Goal: Manage account settings

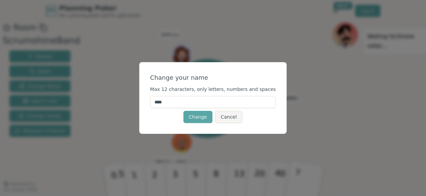
click at [181, 99] on input "****" at bounding box center [213, 102] width 126 height 12
type input "*"
type input "*****"
click at [197, 120] on button "Change" at bounding box center [197, 117] width 29 height 12
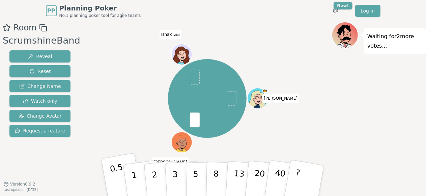
click at [118, 181] on button "0.5" at bounding box center [122, 180] width 42 height 56
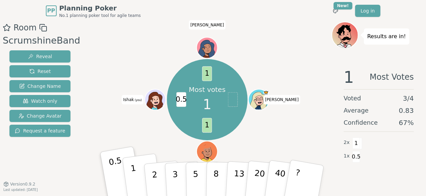
click at [134, 173] on button "1" at bounding box center [142, 180] width 40 height 55
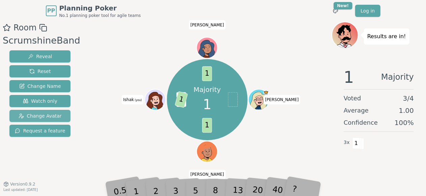
click at [38, 113] on span "Change Avatar" at bounding box center [40, 115] width 43 height 7
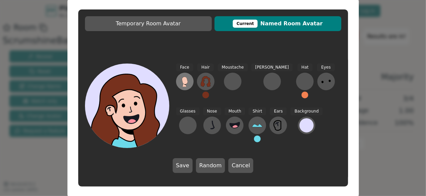
click at [186, 84] on icon at bounding box center [185, 80] width 6 height 7
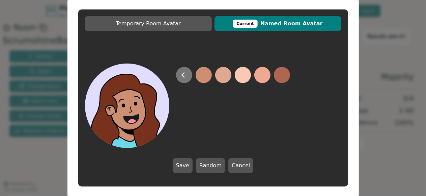
click at [186, 79] on button at bounding box center [184, 75] width 16 height 16
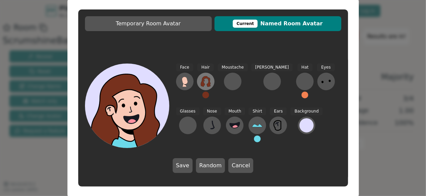
click at [204, 80] on icon at bounding box center [206, 81] width 10 height 11
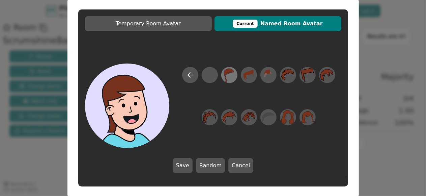
click at [230, 79] on icon at bounding box center [228, 74] width 13 height 15
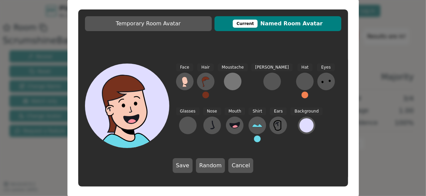
click at [233, 85] on div at bounding box center [232, 81] width 11 height 11
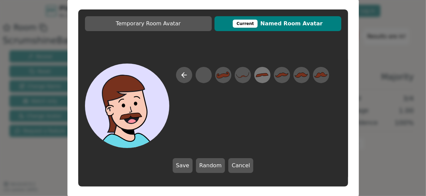
click at [261, 79] on icon at bounding box center [262, 74] width 13 height 15
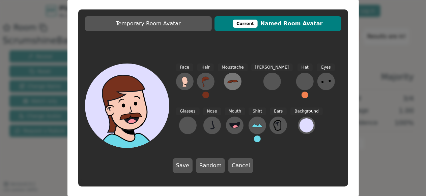
click at [233, 84] on icon at bounding box center [232, 81] width 11 height 11
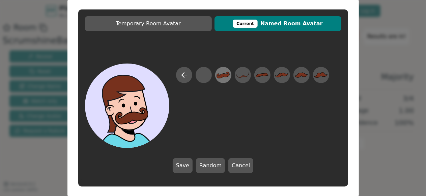
click at [223, 78] on icon at bounding box center [222, 74] width 13 height 15
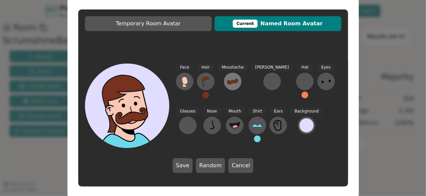
click at [227, 77] on icon at bounding box center [232, 81] width 11 height 11
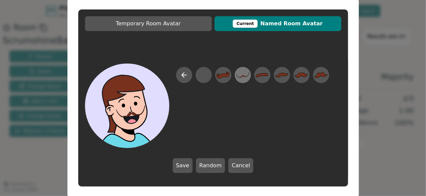
click at [237, 77] on icon at bounding box center [242, 74] width 13 height 15
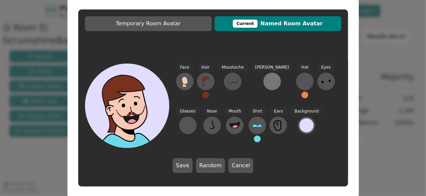
click at [267, 82] on div at bounding box center [272, 81] width 11 height 11
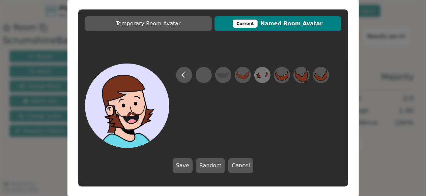
click at [260, 78] on icon at bounding box center [259, 74] width 6 height 6
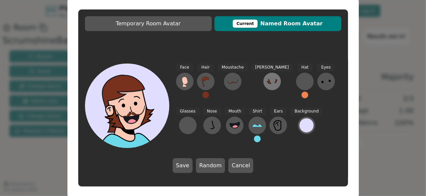
click at [267, 85] on icon at bounding box center [272, 81] width 11 height 11
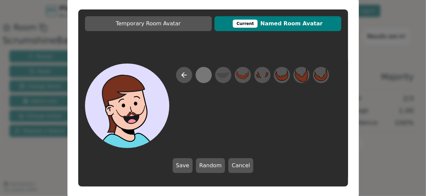
click at [207, 73] on div at bounding box center [203, 74] width 13 height 15
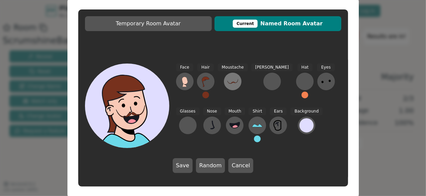
click at [230, 81] on icon at bounding box center [232, 81] width 11 height 11
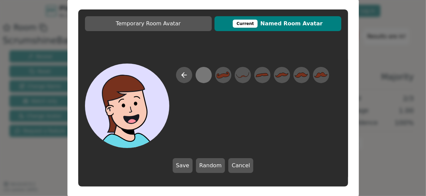
click at [203, 74] on div at bounding box center [203, 74] width 13 height 15
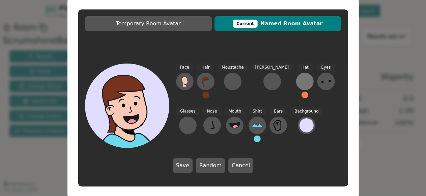
click at [299, 81] on div at bounding box center [304, 81] width 11 height 11
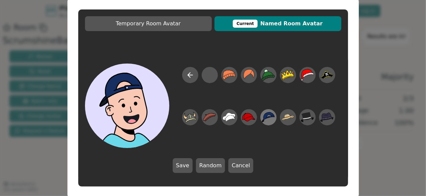
click at [272, 117] on icon at bounding box center [268, 117] width 13 height 15
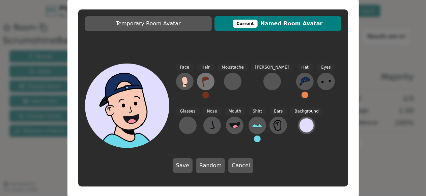
click at [207, 82] on icon at bounding box center [205, 81] width 11 height 11
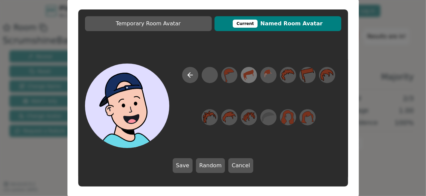
click at [247, 76] on icon at bounding box center [248, 74] width 13 height 15
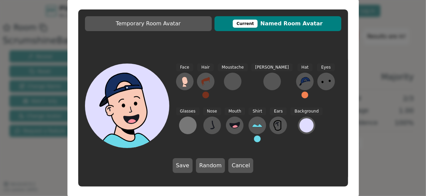
click at [193, 120] on div at bounding box center [187, 125] width 11 height 11
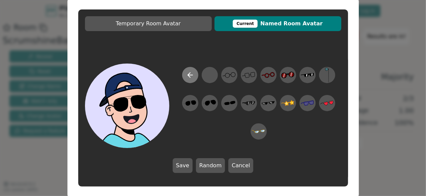
click at [191, 75] on icon at bounding box center [190, 75] width 5 height 0
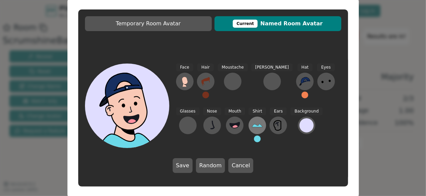
click at [252, 127] on icon at bounding box center [257, 125] width 11 height 11
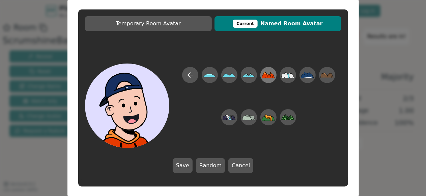
click at [269, 80] on icon at bounding box center [268, 74] width 13 height 15
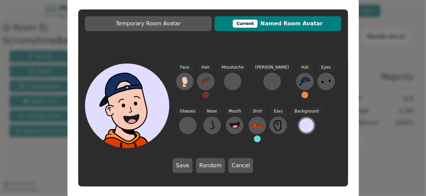
click at [299, 126] on div at bounding box center [306, 125] width 14 height 14
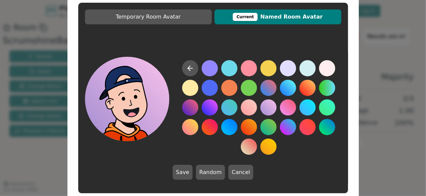
click at [268, 110] on button at bounding box center [268, 107] width 16 height 16
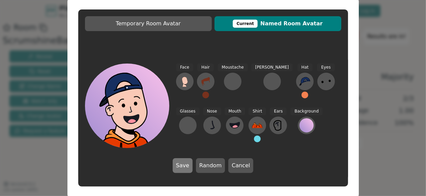
click at [181, 166] on button "Save" at bounding box center [183, 165] width 20 height 15
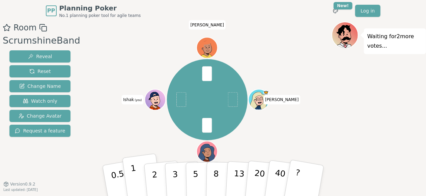
click at [134, 179] on button "1" at bounding box center [142, 180] width 40 height 55
